Goal: Information Seeking & Learning: Check status

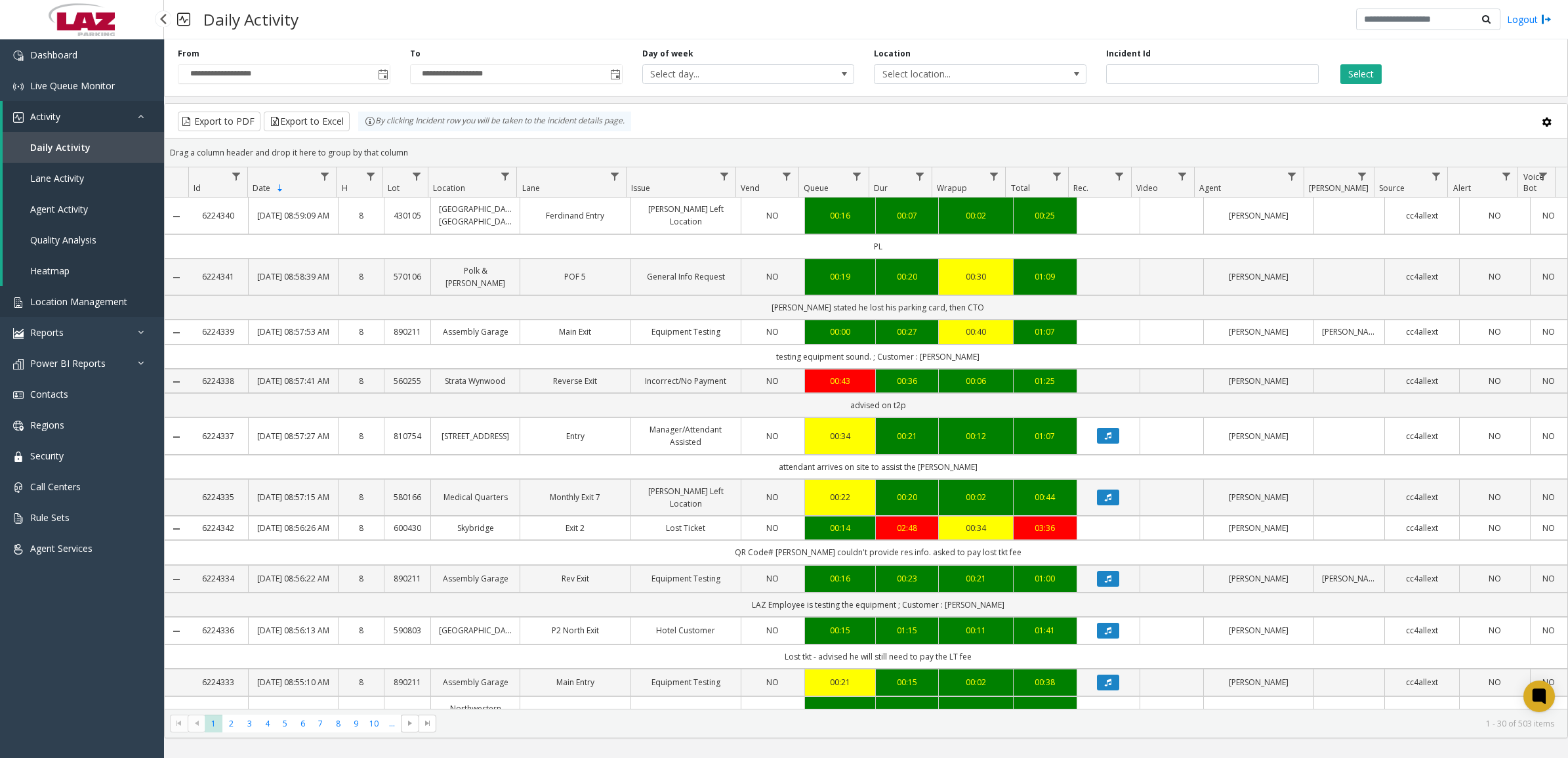
click at [93, 293] on link "Location Management" at bounding box center [82, 301] width 164 height 31
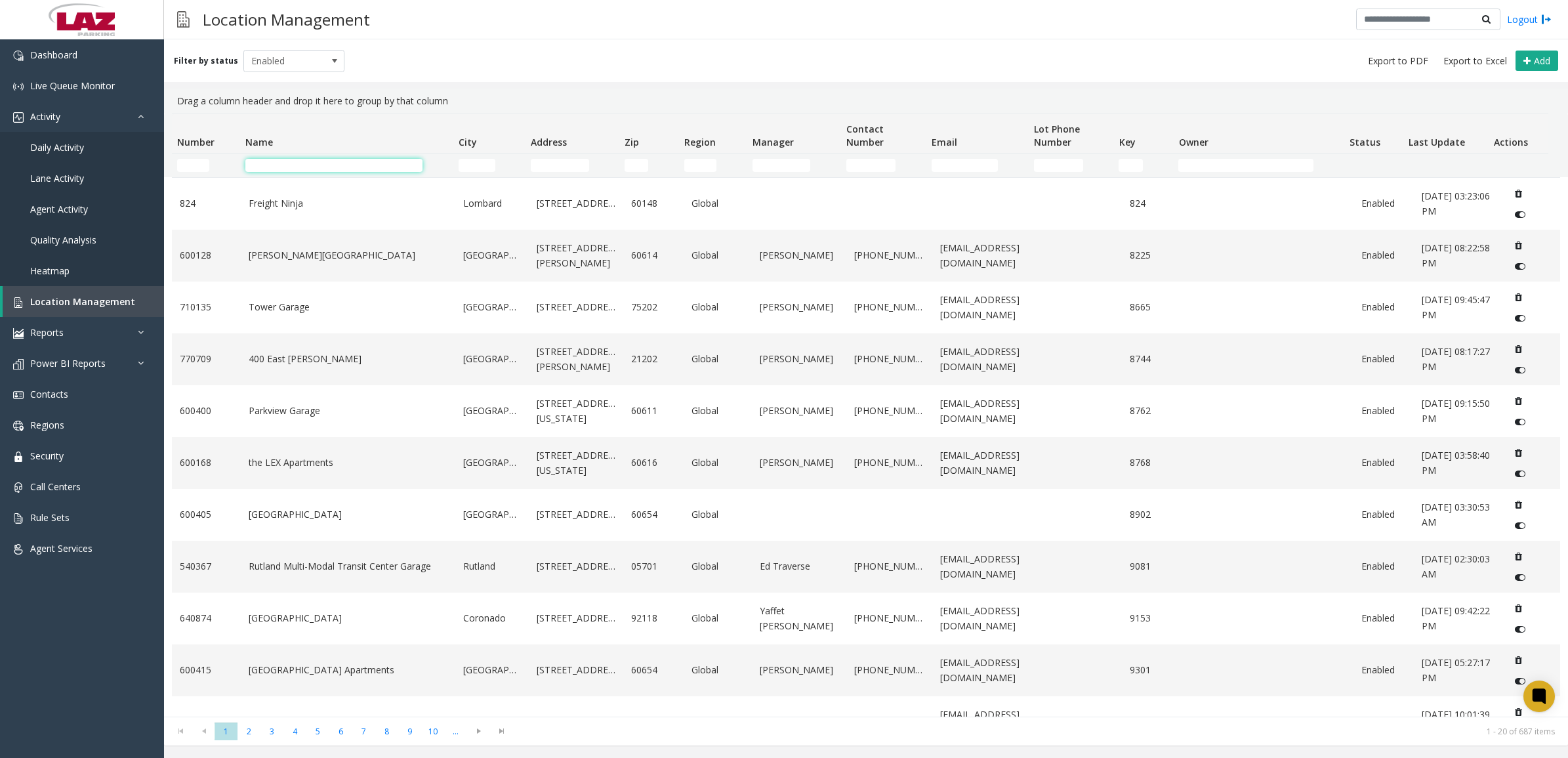
click at [302, 165] on input "Name Filter" at bounding box center [334, 165] width 177 height 13
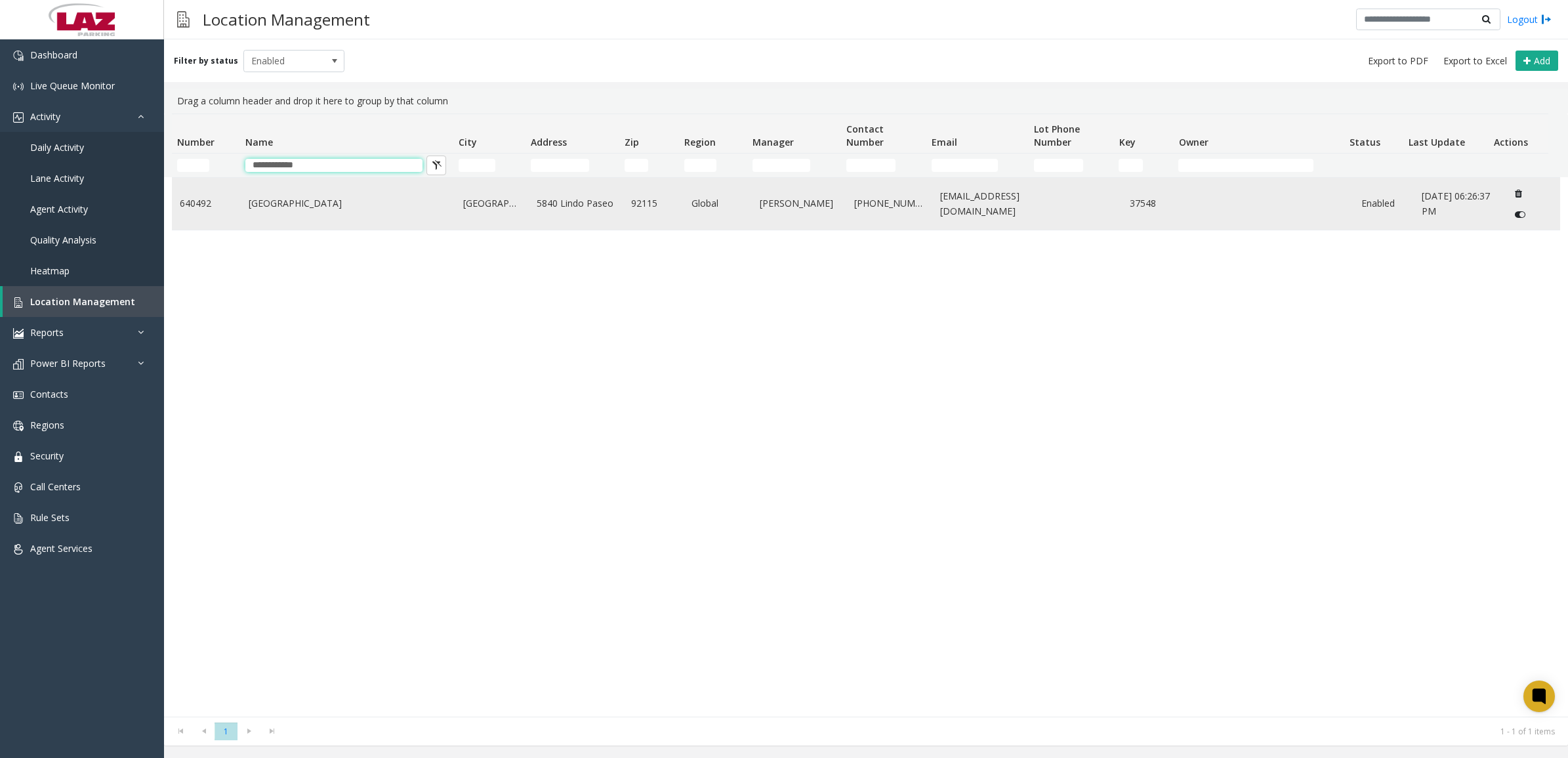
type input "**********"
click at [292, 204] on link "[GEOGRAPHIC_DATA]" at bounding box center [348, 204] width 199 height 15
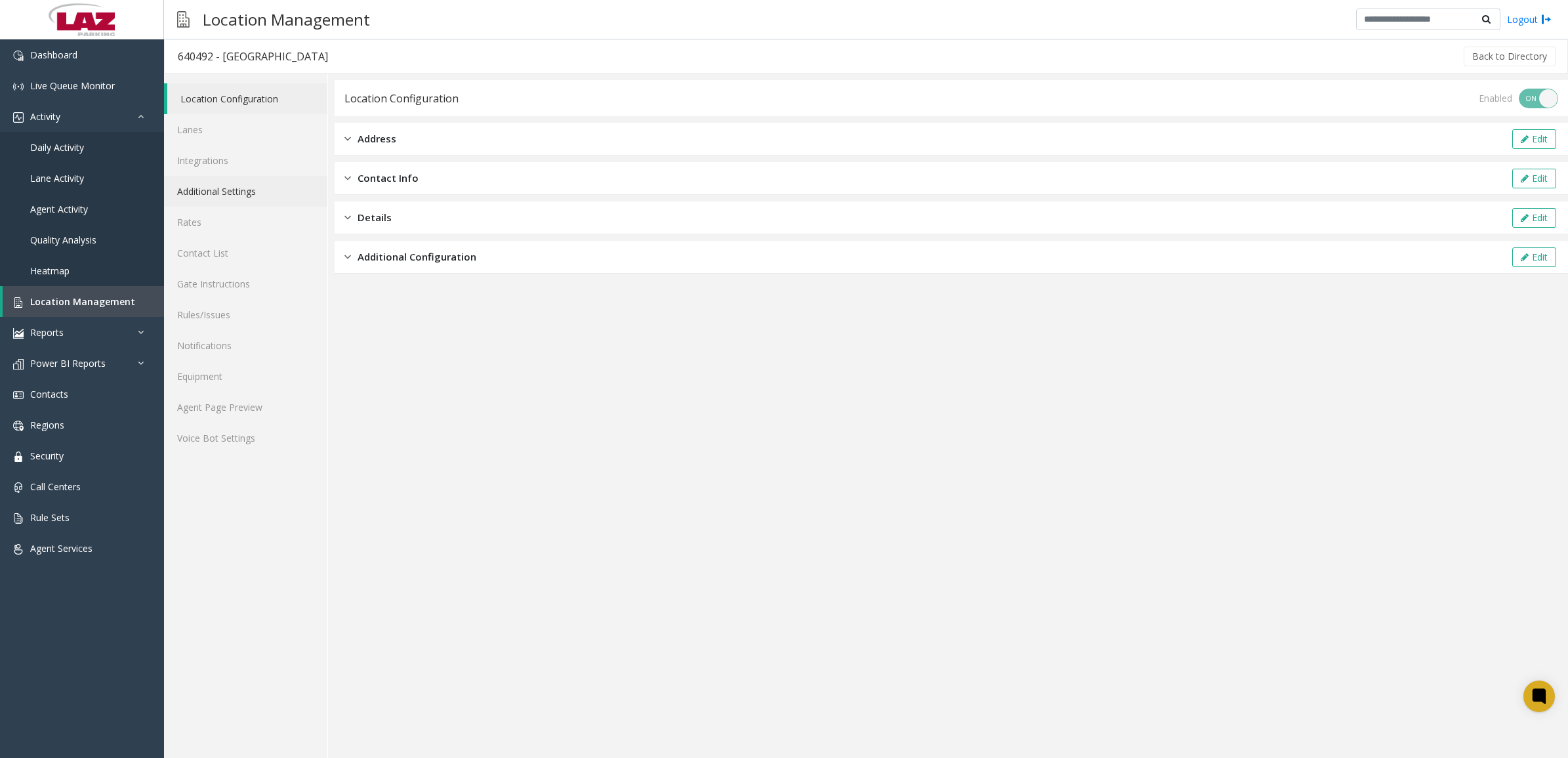
click at [198, 189] on link "Additional Settings" at bounding box center [246, 191] width 163 height 31
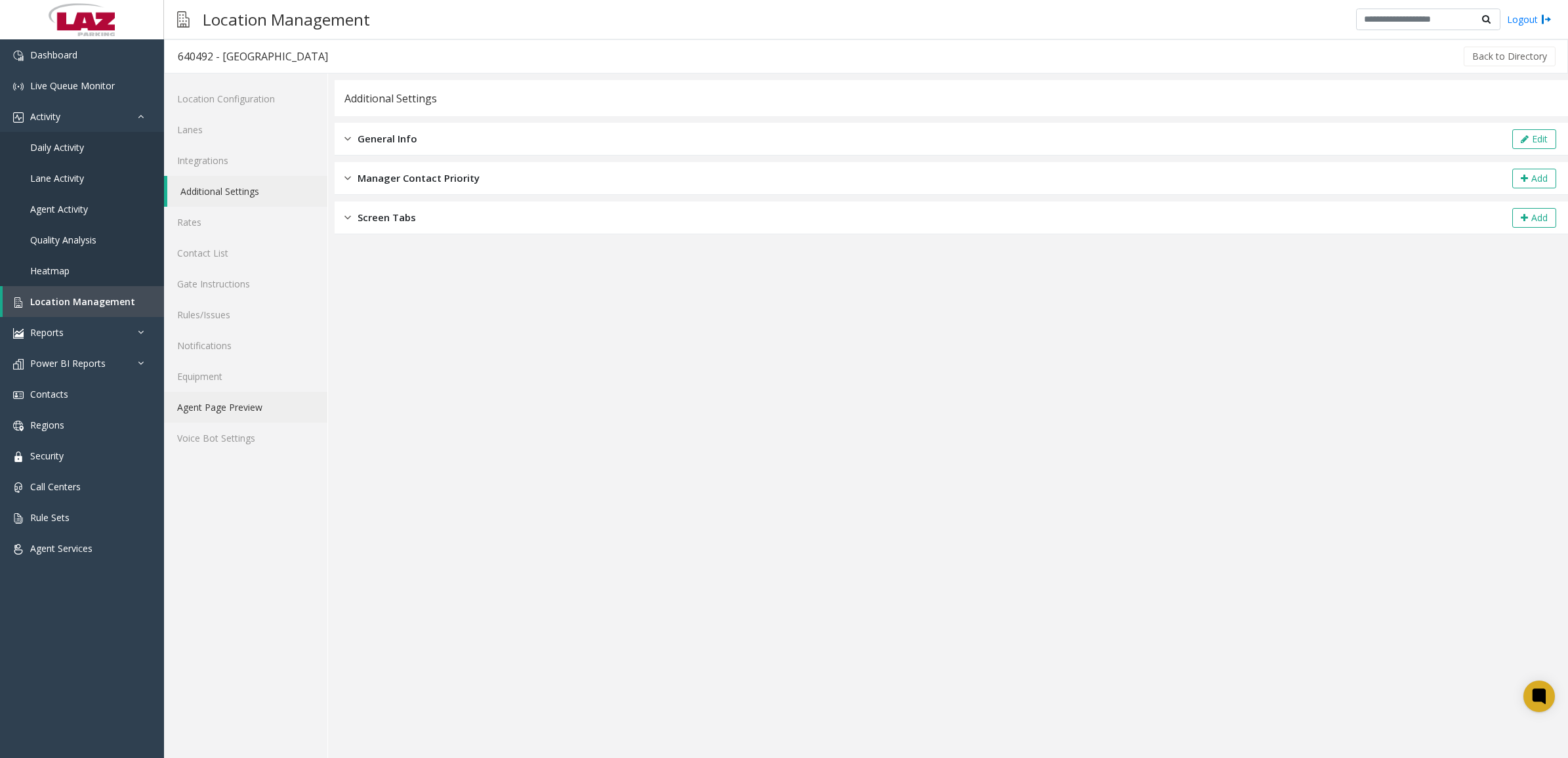
click at [240, 406] on link "Agent Page Preview" at bounding box center [246, 407] width 163 height 31
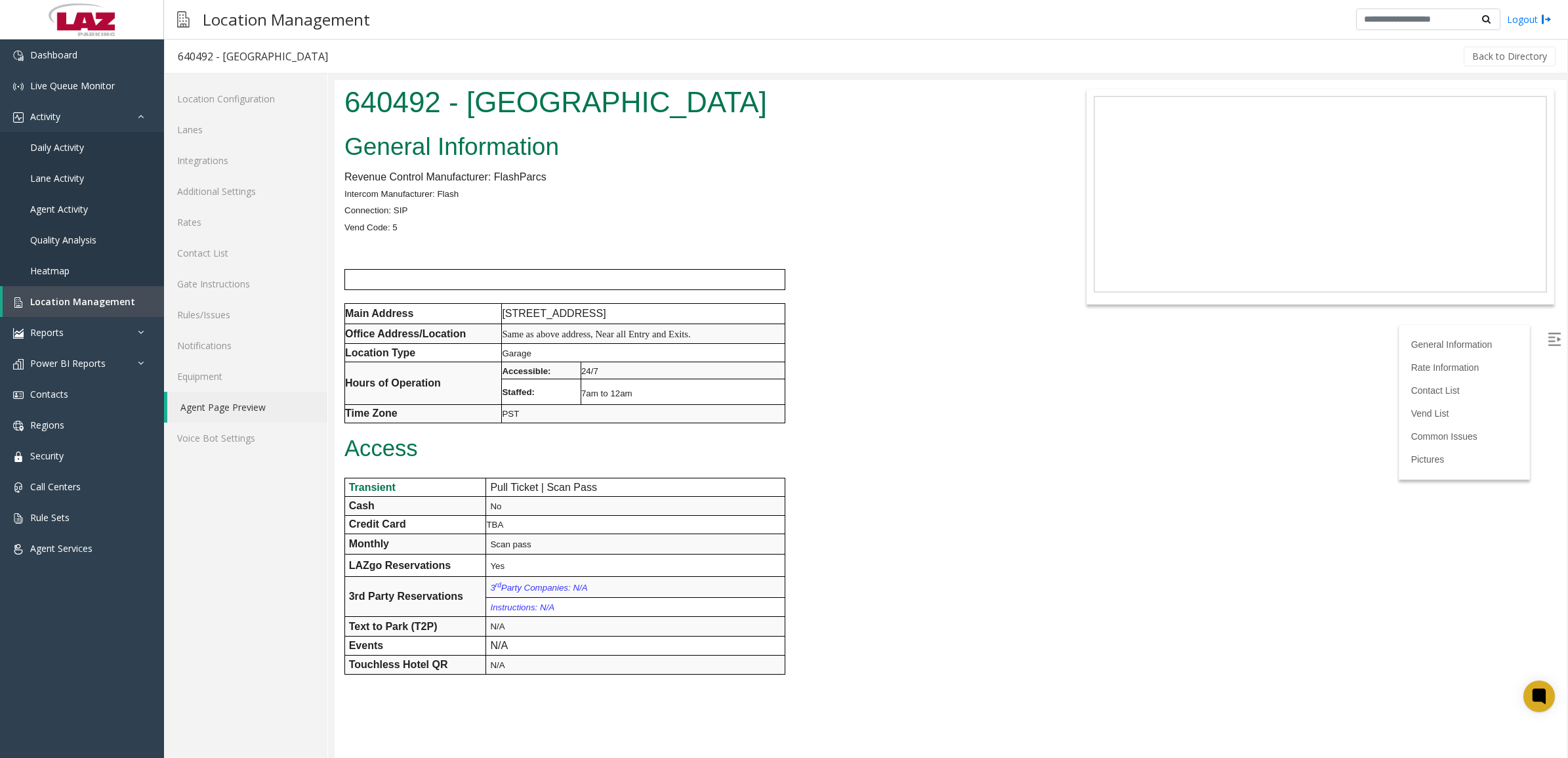
drag, startPoint x: 745, startPoint y: 110, endPoint x: 327, endPoint y: 90, distance: 418.5
click at [334, 90] on html "640492 - [GEOGRAPHIC_DATA] General Information Revenue Control Manufacturer: Fl…" at bounding box center [951, 419] width 1232 height 678
drag, startPoint x: 327, startPoint y: 90, endPoint x: 445, endPoint y: 112, distance: 120.0
copy h1 "640492 - [GEOGRAPHIC_DATA]"
click at [62, 146] on span "Daily Activity" at bounding box center [57, 147] width 54 height 12
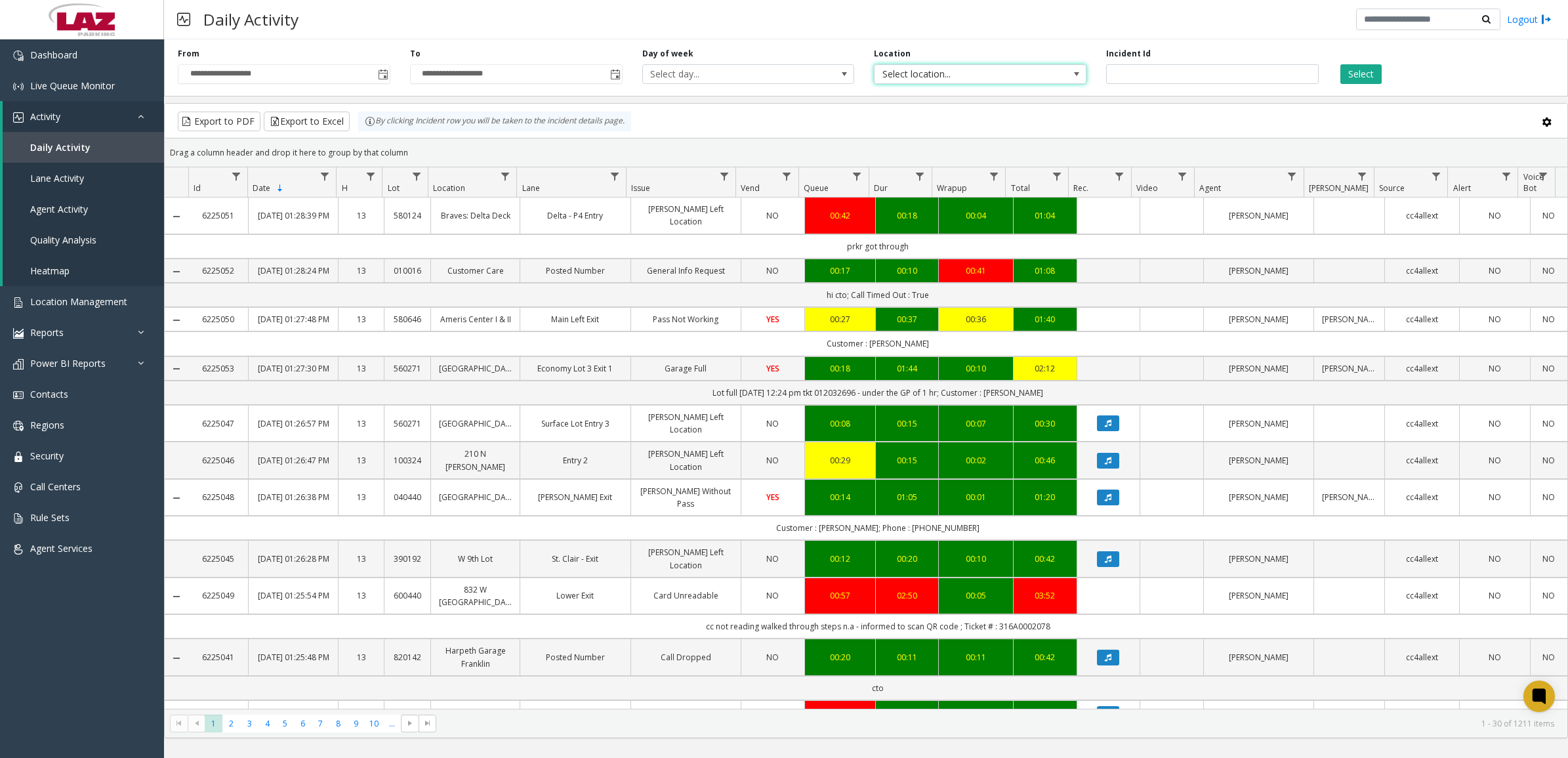
click at [1035, 64] on span "Select location..." at bounding box center [980, 74] width 212 height 20
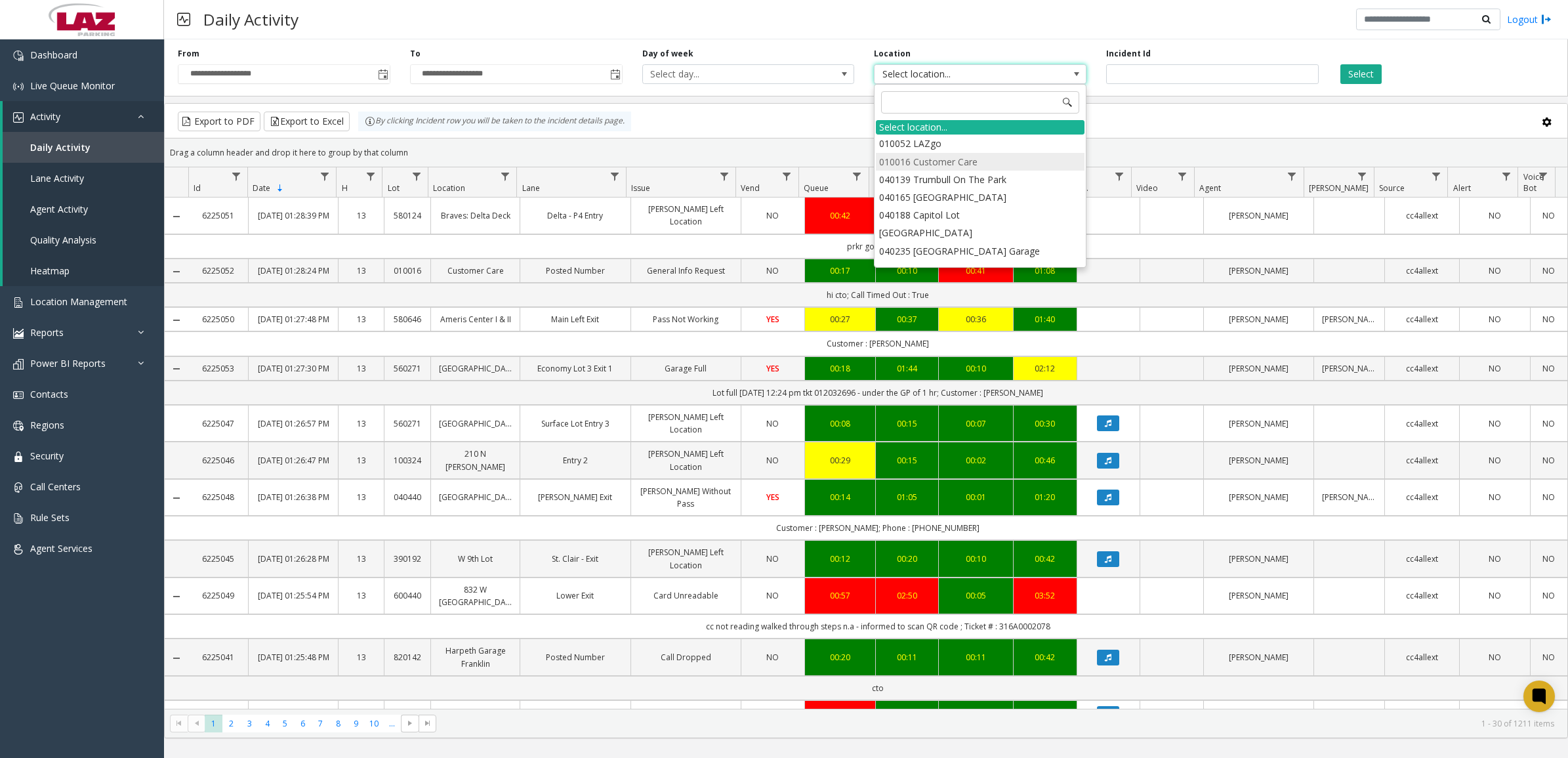
click at [971, 161] on li "010016 Customer Care" at bounding box center [981, 162] width 209 height 18
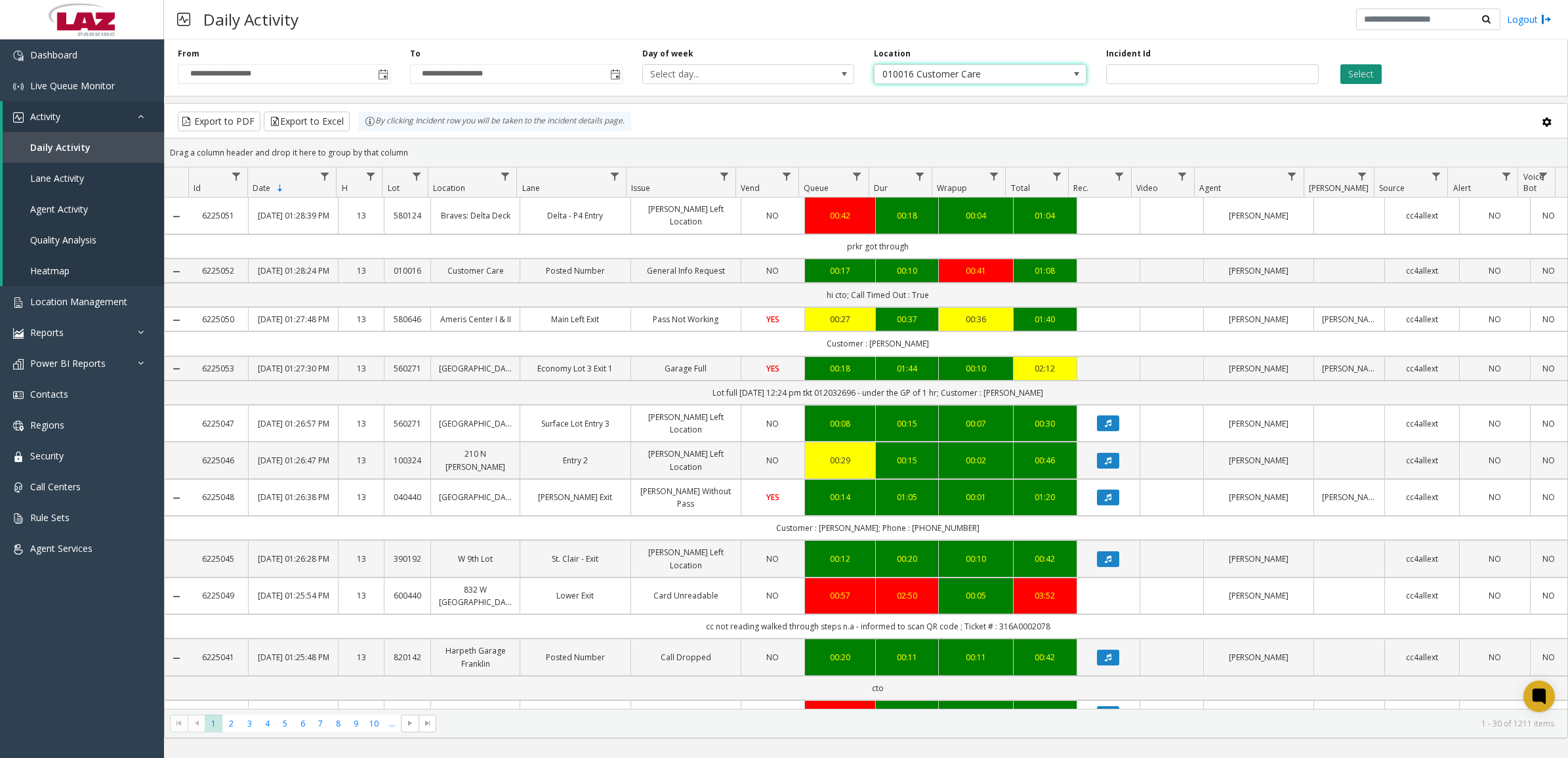
click at [1370, 76] on button "Select" at bounding box center [1361, 74] width 41 height 20
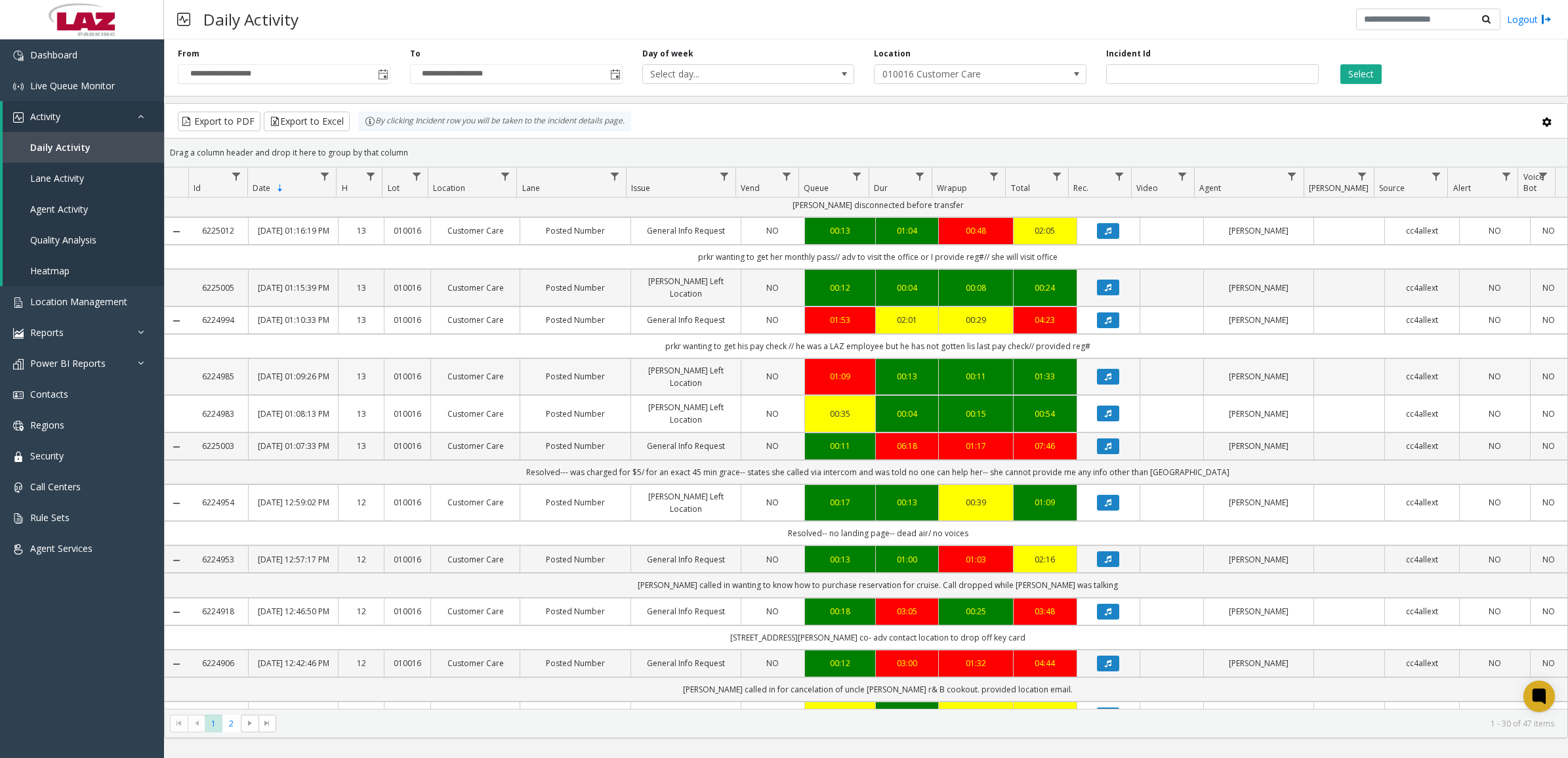
scroll to position [246, 0]
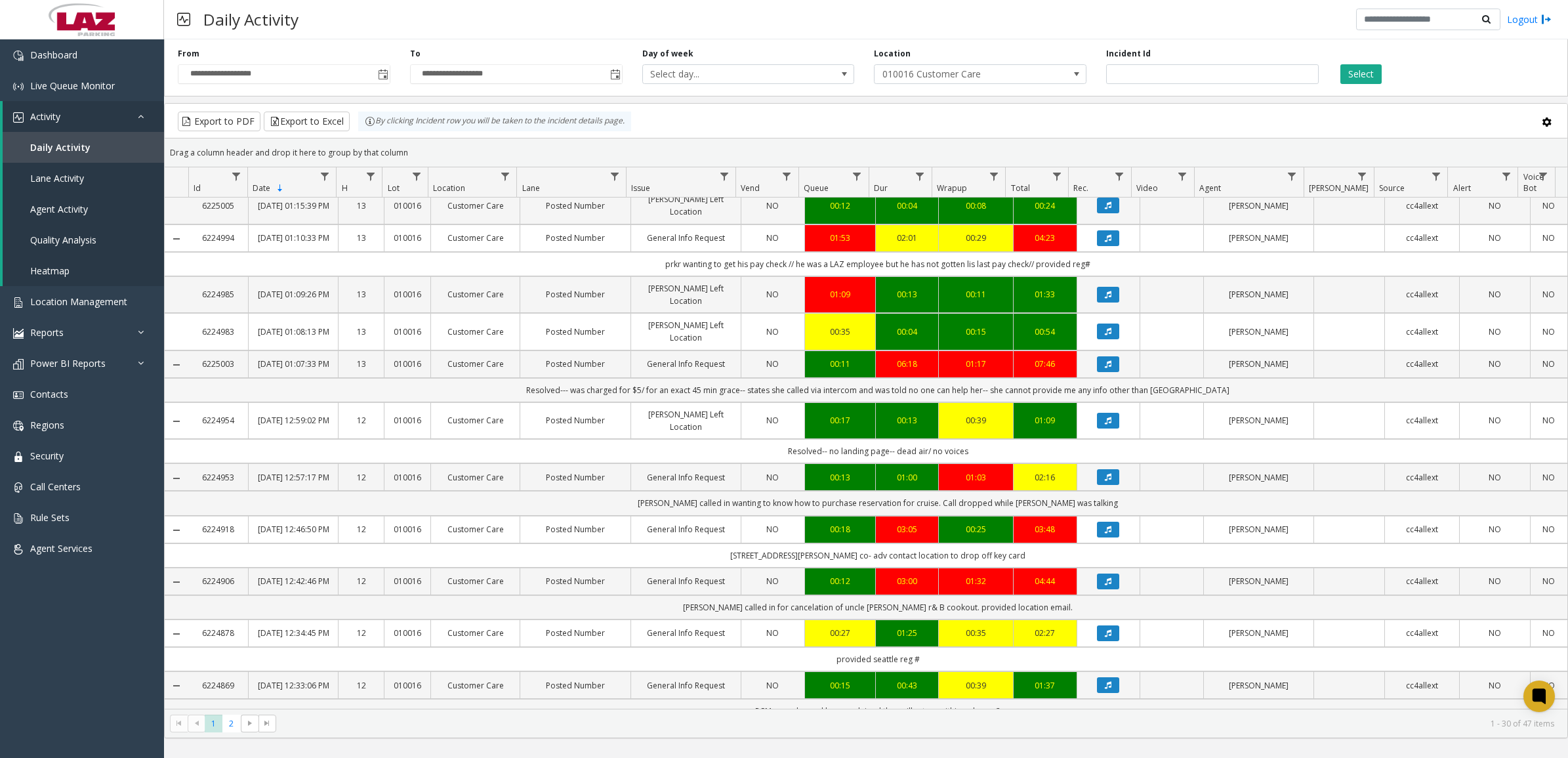
click at [1264, 402] on td "Resolved--- was charged for $5/ for an exact 45 min grace-- states she called v…" at bounding box center [878, 390] width 1379 height 24
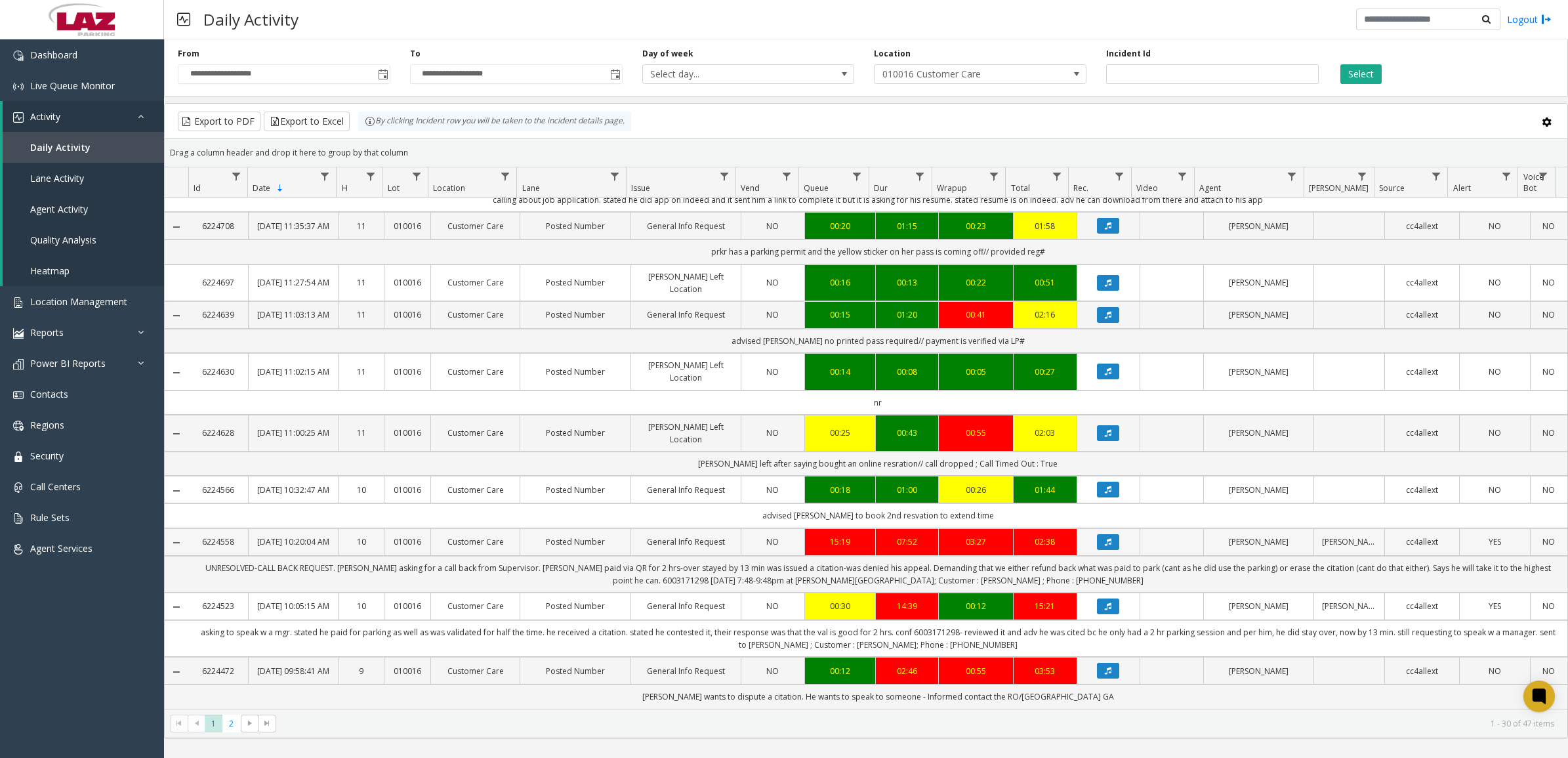
scroll to position [1226, 0]
click at [229, 724] on span "2" at bounding box center [232, 723] width 18 height 18
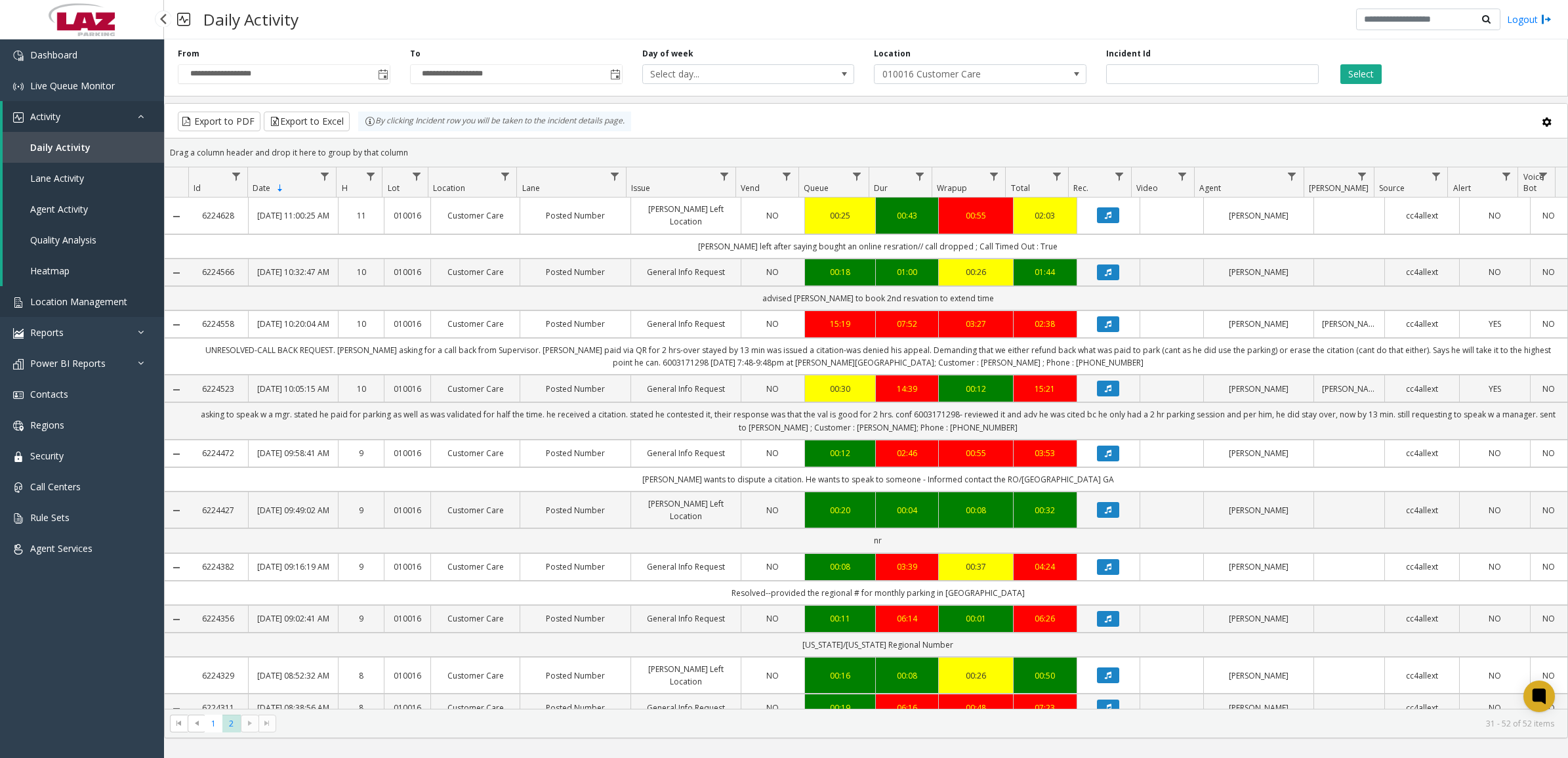
click at [60, 302] on span "Location Management" at bounding box center [79, 301] width 97 height 12
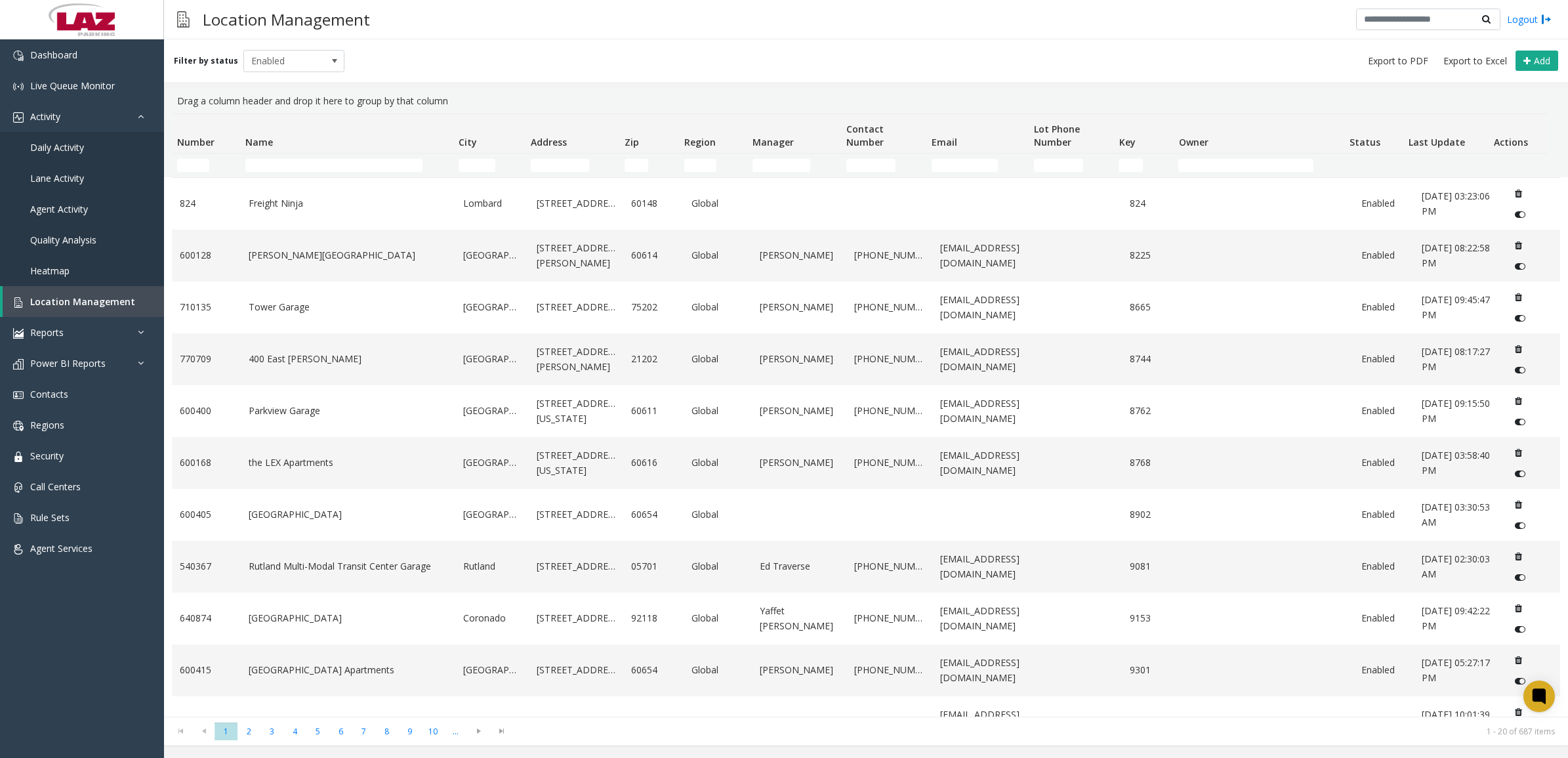
click at [309, 156] on td "Name Filter" at bounding box center [347, 165] width 213 height 24
click at [309, 164] on input "Name Filter" at bounding box center [334, 165] width 177 height 13
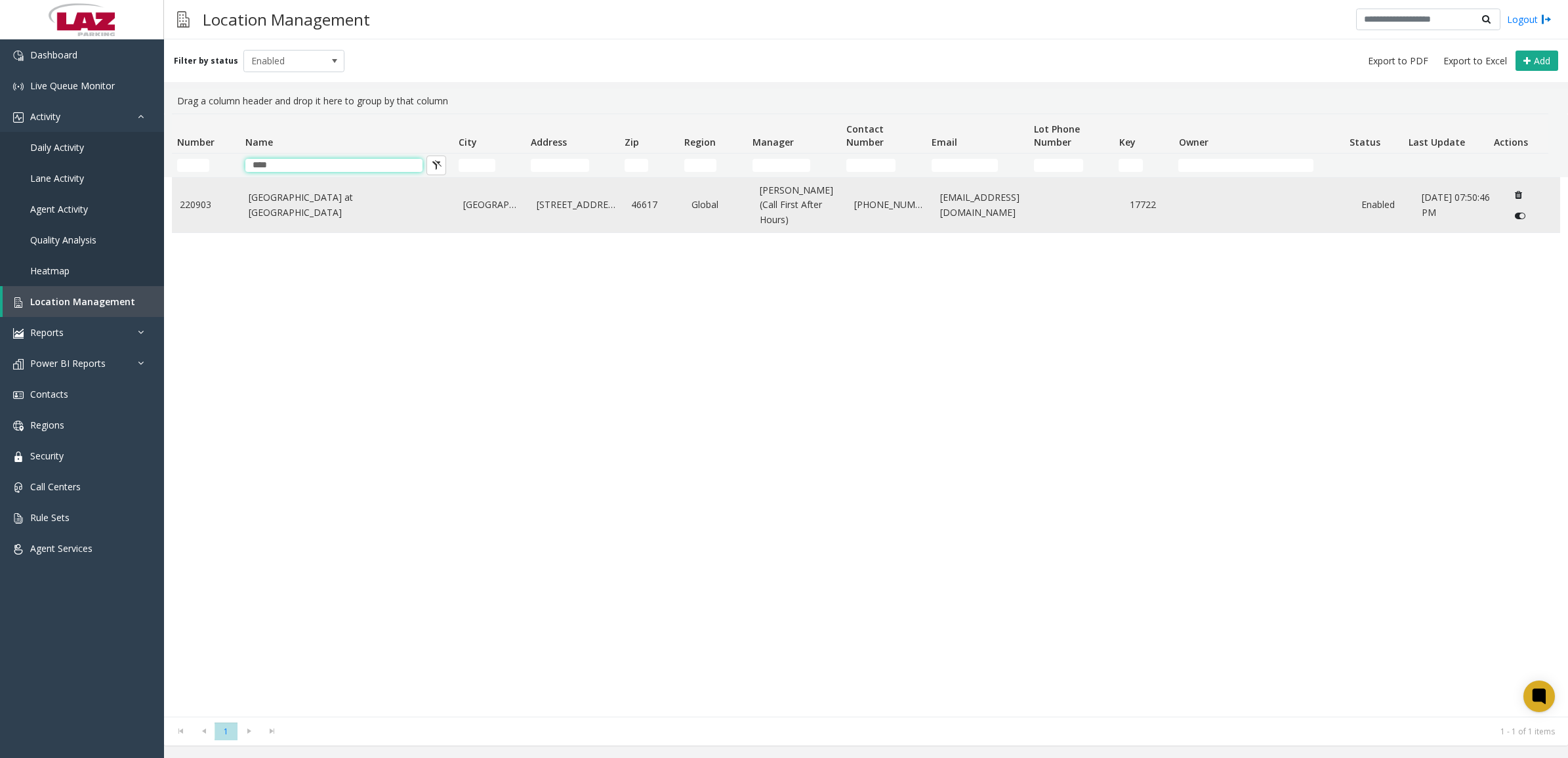
type input "****"
click at [316, 198] on link "[GEOGRAPHIC_DATA] at [GEOGRAPHIC_DATA]" at bounding box center [348, 205] width 199 height 29
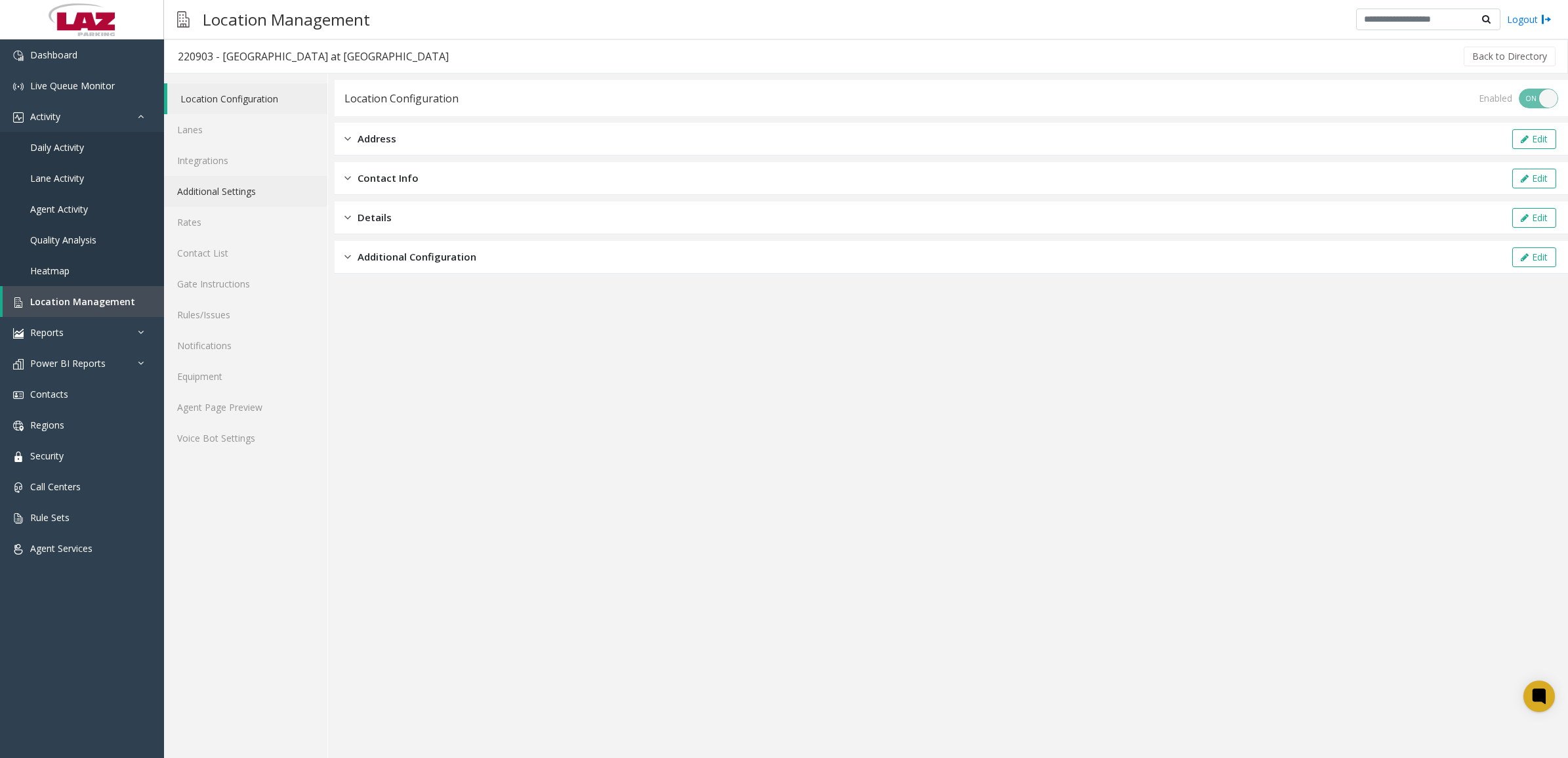
click at [226, 187] on link "Additional Settings" at bounding box center [246, 191] width 163 height 31
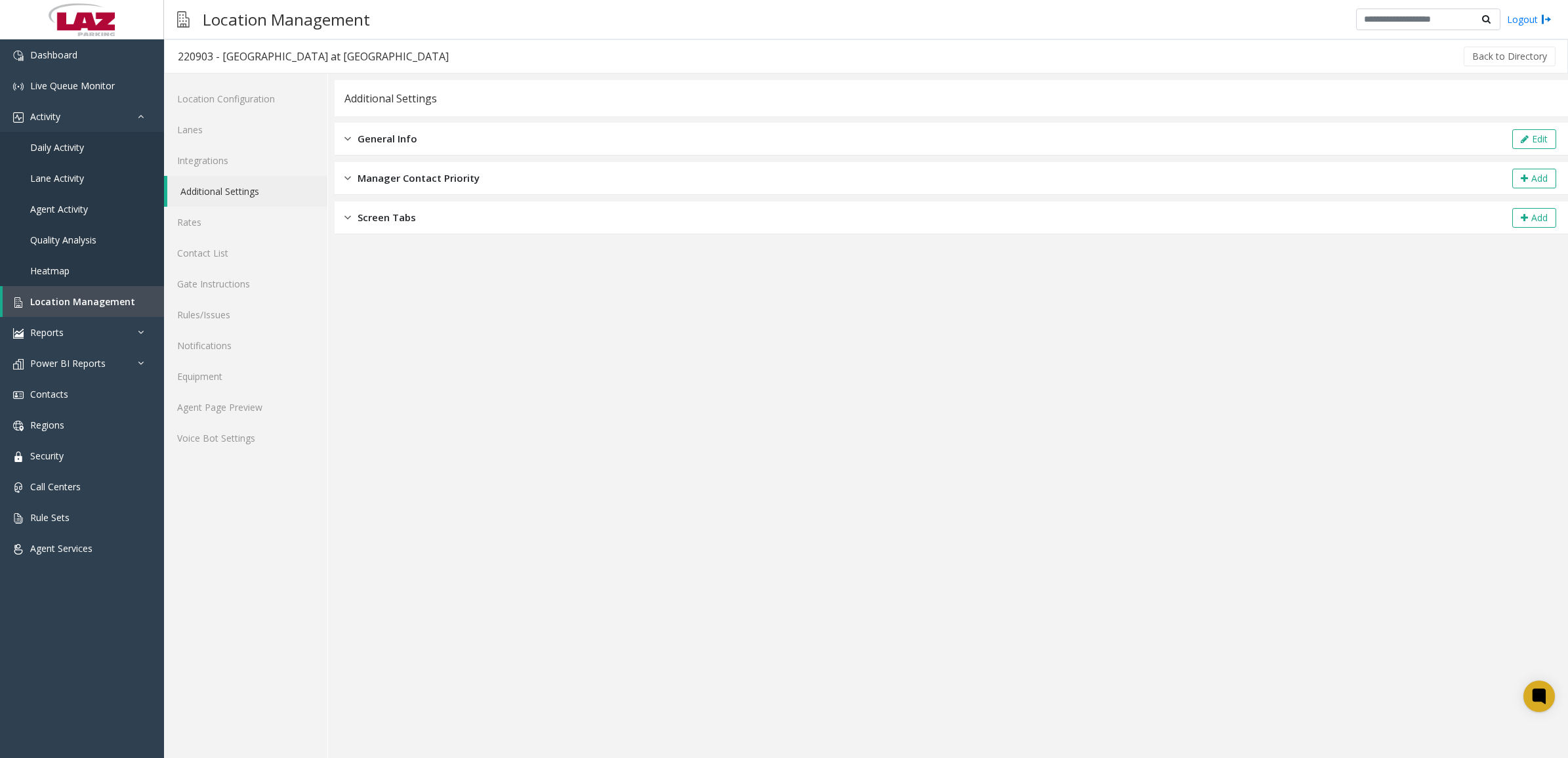
click at [357, 138] on span "General Info" at bounding box center [387, 139] width 60 height 15
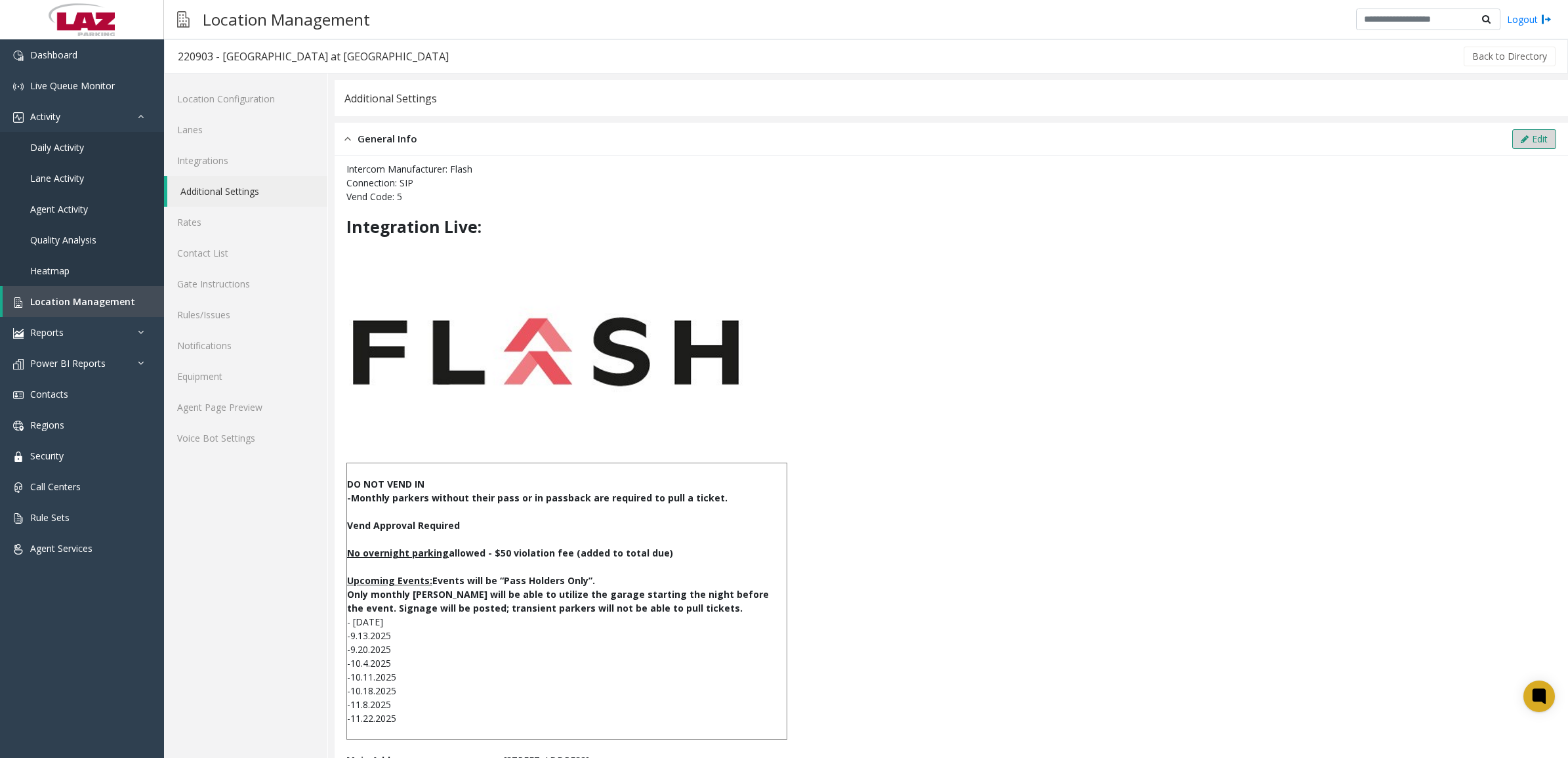
click at [1521, 138] on icon at bounding box center [1525, 139] width 8 height 9
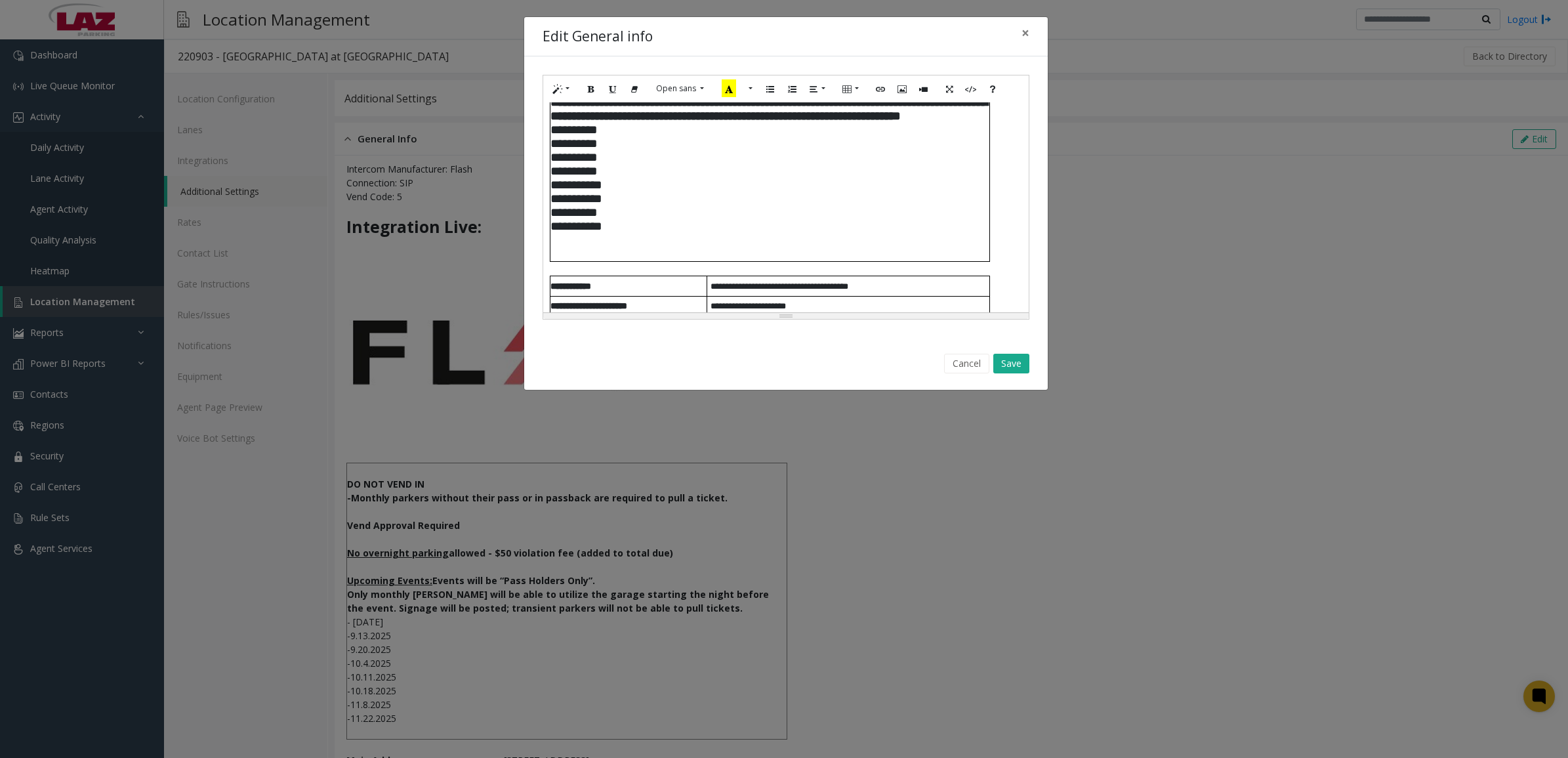
scroll to position [246, 0]
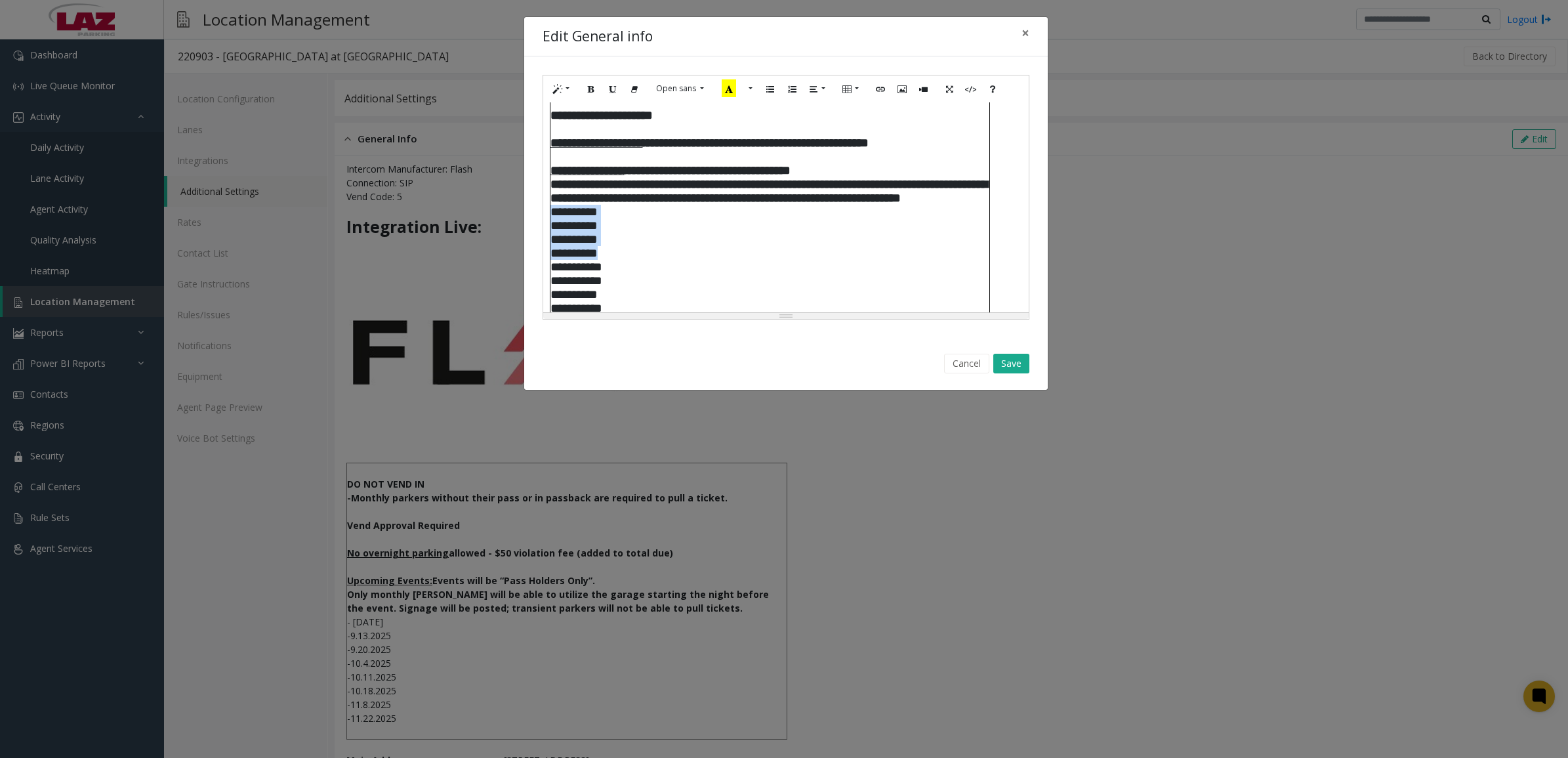
drag, startPoint x: 556, startPoint y: 225, endPoint x: 659, endPoint y: 266, distance: 110.9
click at [659, 266] on td "**********" at bounding box center [770, 191] width 440 height 304
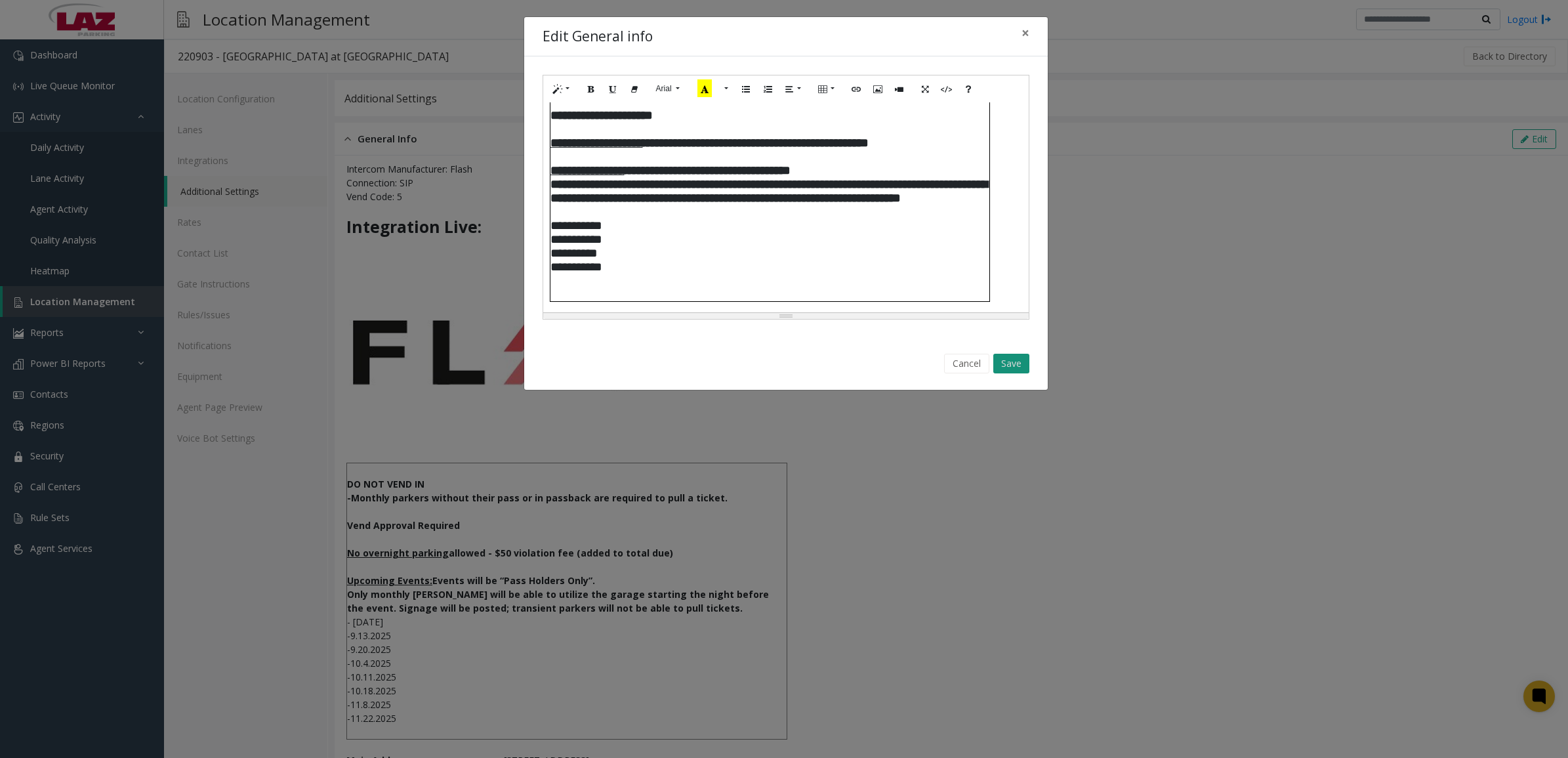
click at [1017, 365] on button "Save" at bounding box center [1011, 363] width 36 height 20
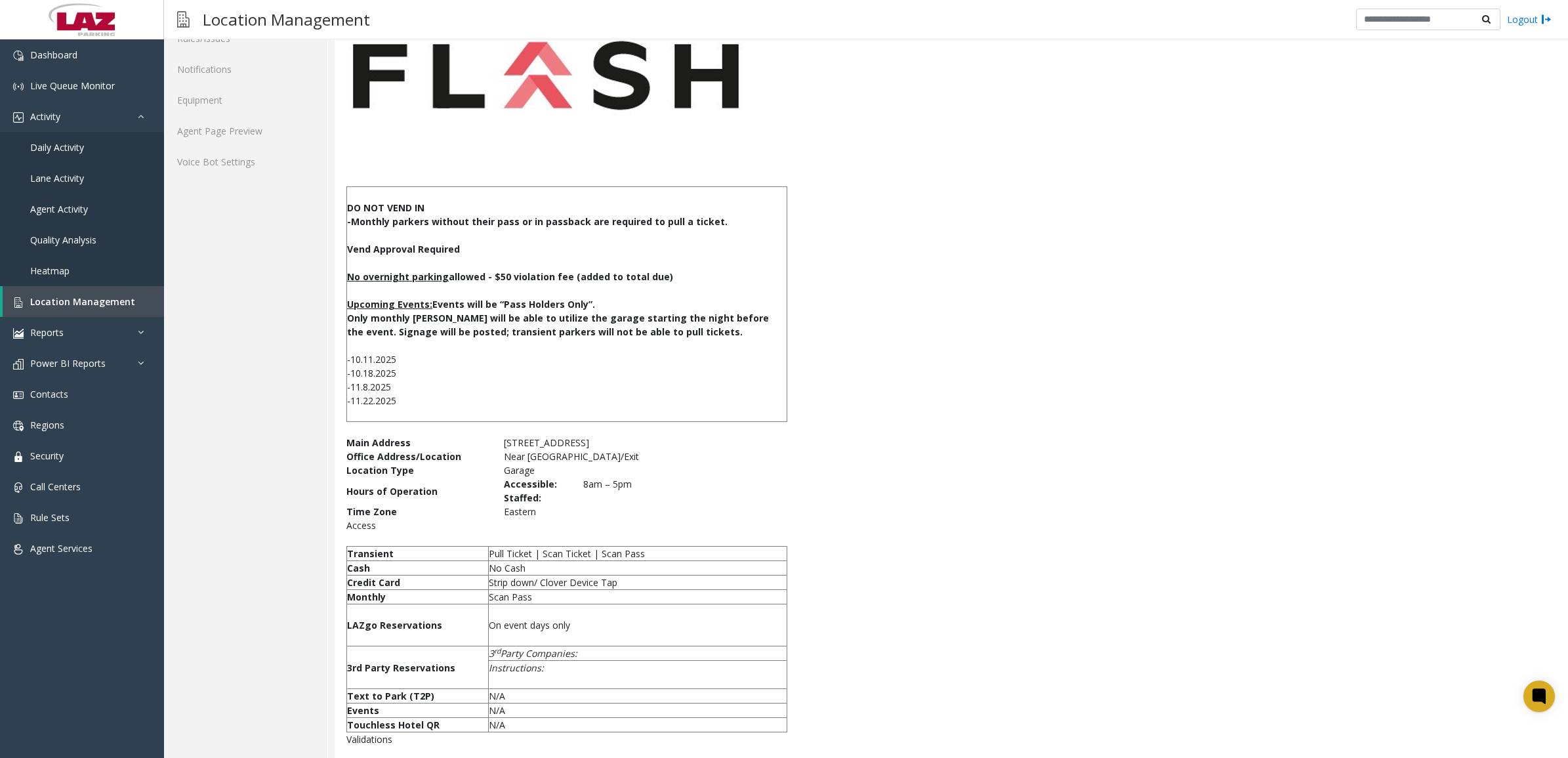
scroll to position [0, 0]
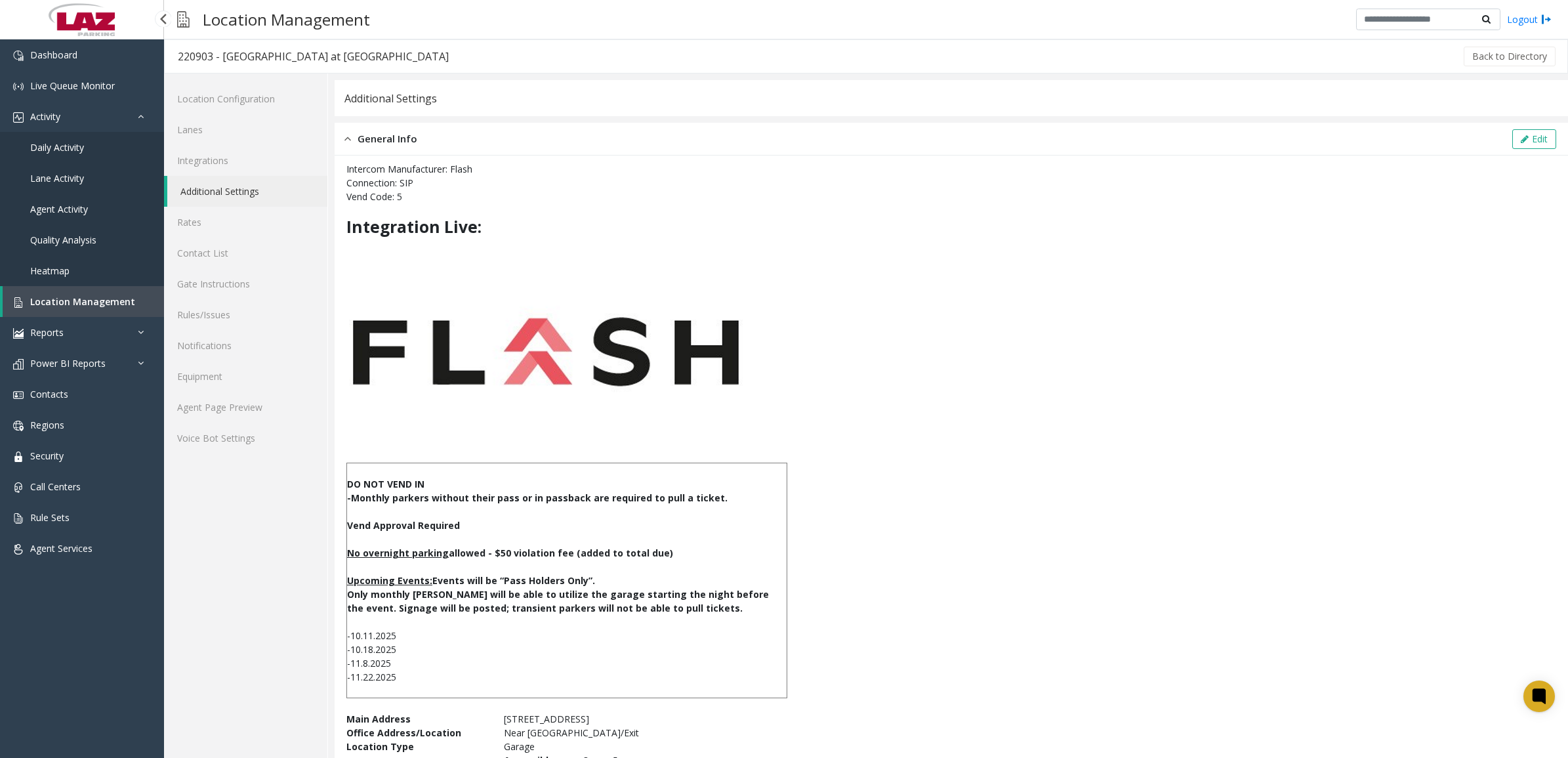
click at [50, 145] on span "Daily Activity" at bounding box center [57, 147] width 54 height 12
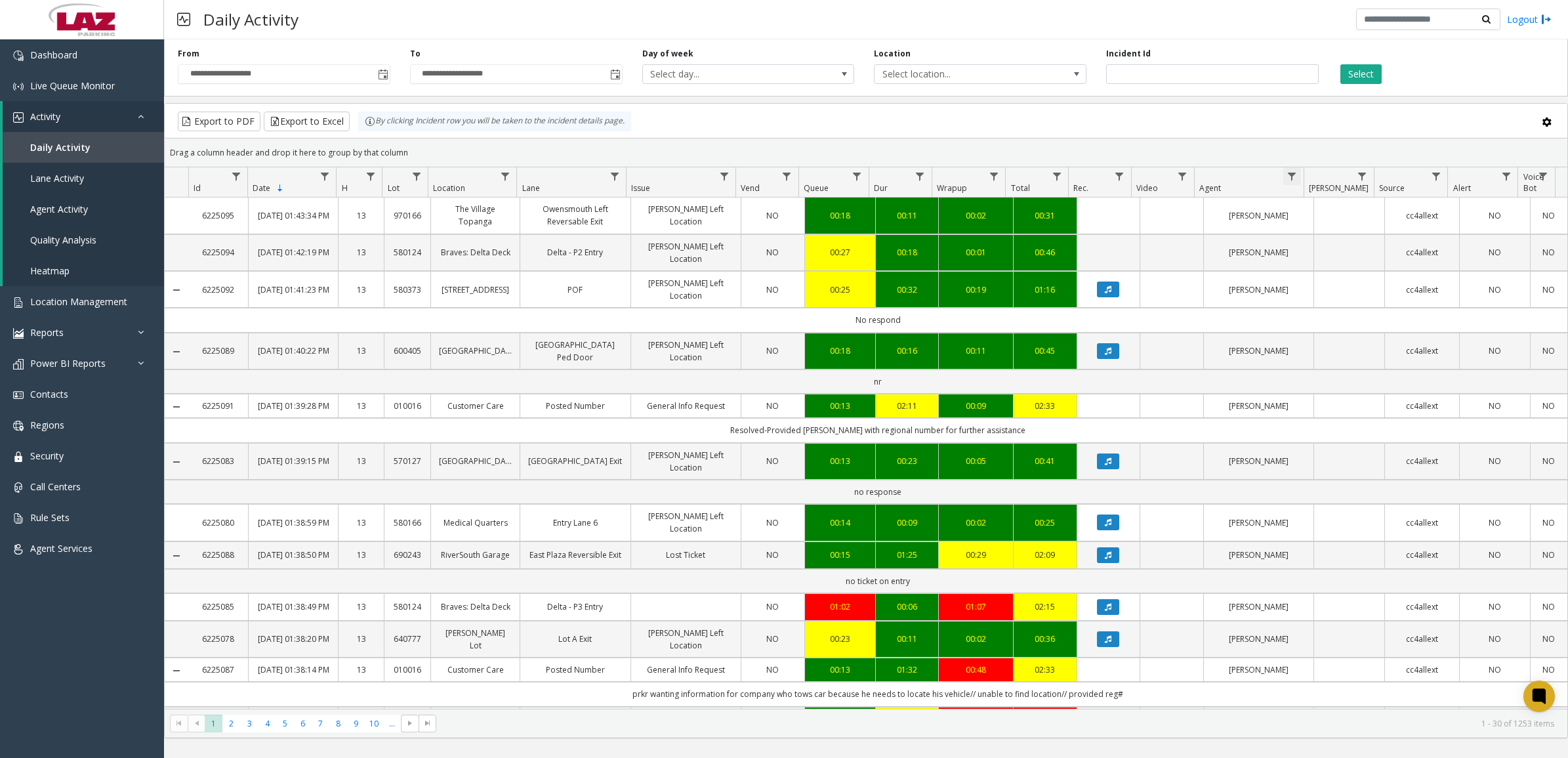
click at [1288, 175] on span "Data table" at bounding box center [1292, 176] width 10 height 10
click at [1311, 232] on input "Agent Filter" at bounding box center [1348, 234] width 112 height 22
type input "******"
click button "Filter" at bounding box center [1377, 355] width 54 height 29
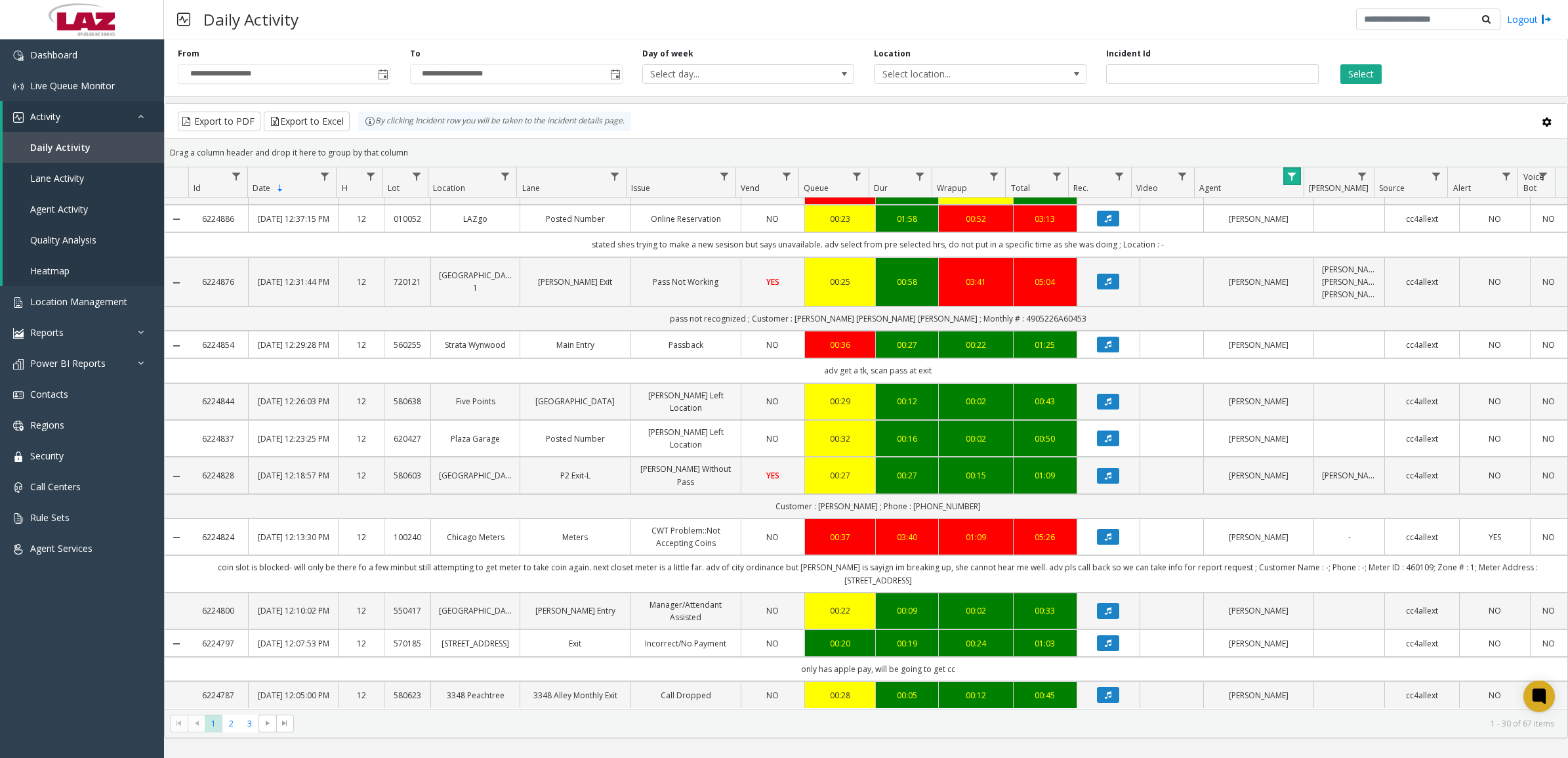
scroll to position [955, 0]
click at [229, 721] on span "2" at bounding box center [232, 723] width 18 height 18
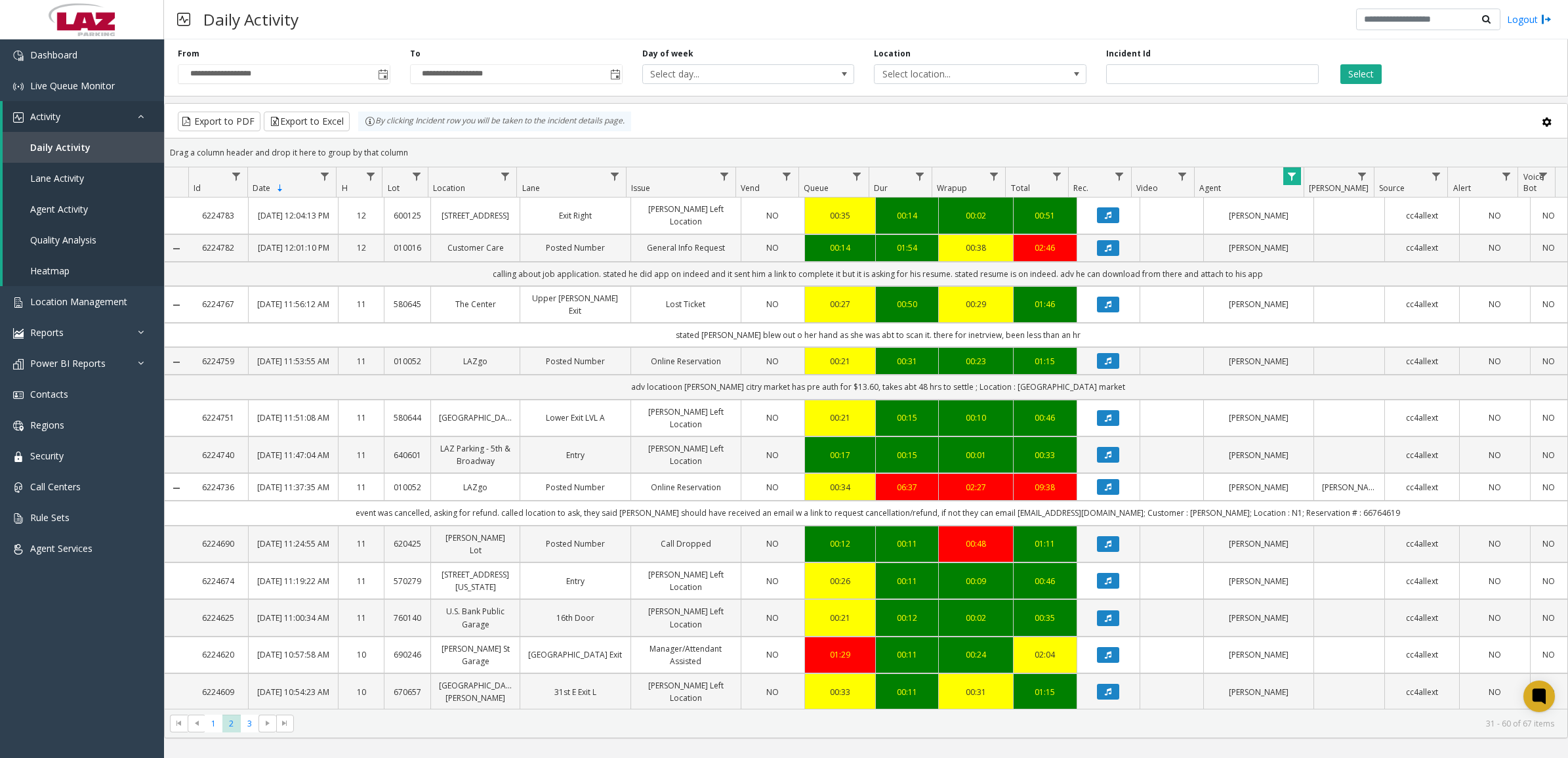
click at [1369, 525] on td "event was cancelled, asking for refund. called location to ask, they said [PERS…" at bounding box center [878, 512] width 1379 height 24
drag, startPoint x: 1364, startPoint y: 546, endPoint x: 1325, endPoint y: 551, distance: 39.3
click at [1324, 525] on td "event was cancelled, asking for refund. called location to ask, they said [PERS…" at bounding box center [878, 512] width 1379 height 24
copy td "66764619"
